Goal: Browse casually: Explore the website without a specific task or goal

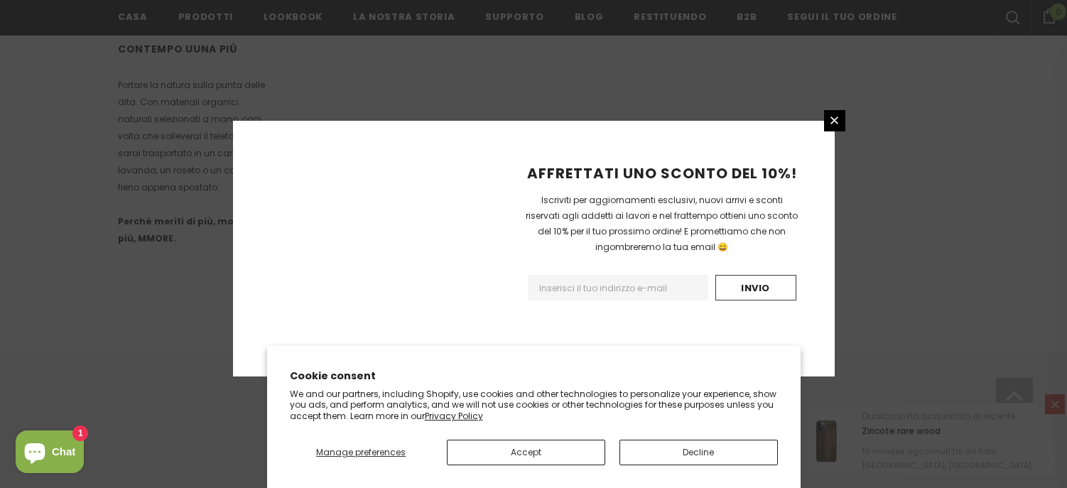
scroll to position [969, 0]
